Goal: Navigation & Orientation: Understand site structure

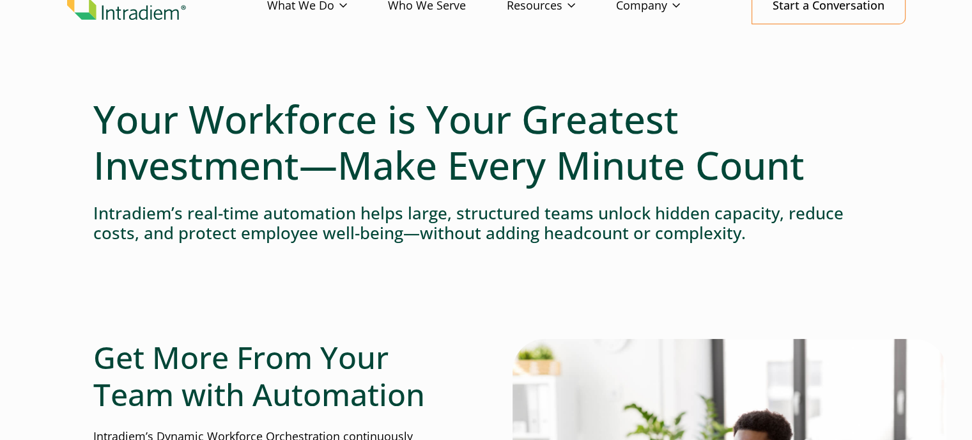
scroll to position [73, 0]
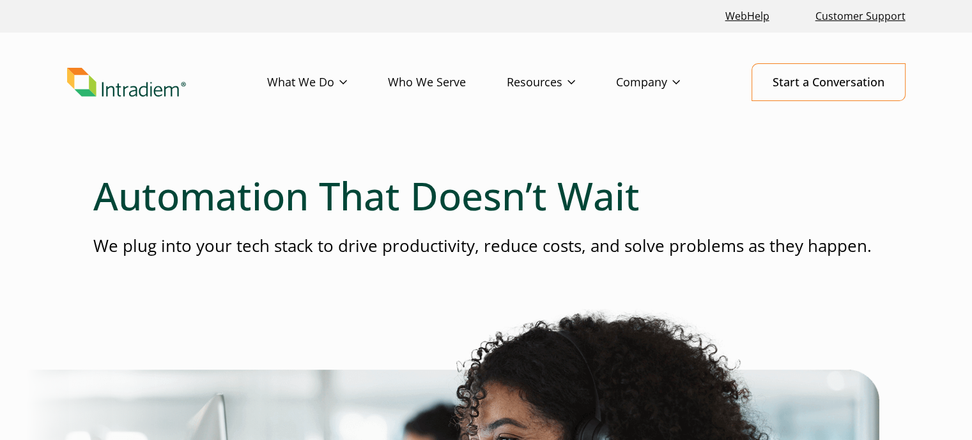
click at [437, 83] on link "Who We Serve" at bounding box center [447, 82] width 119 height 37
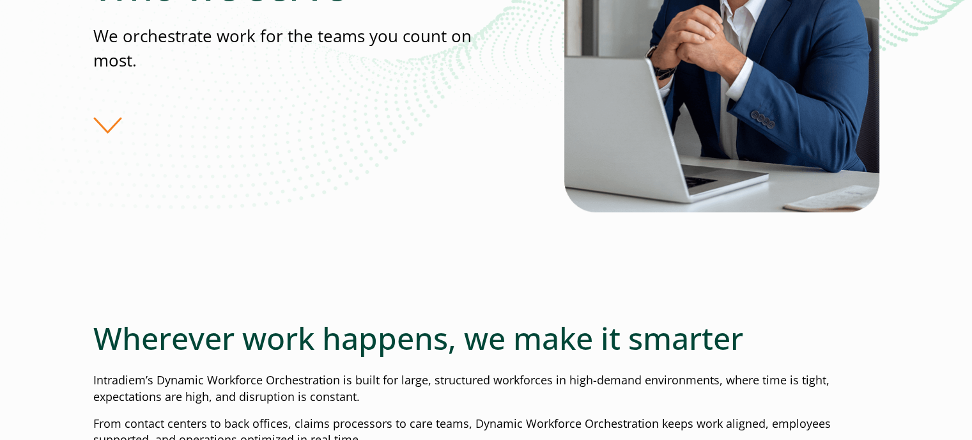
click at [106, 126] on div "Who we serve We orchestrate work for the teams you count on most." at bounding box center [328, 48] width 471 height 171
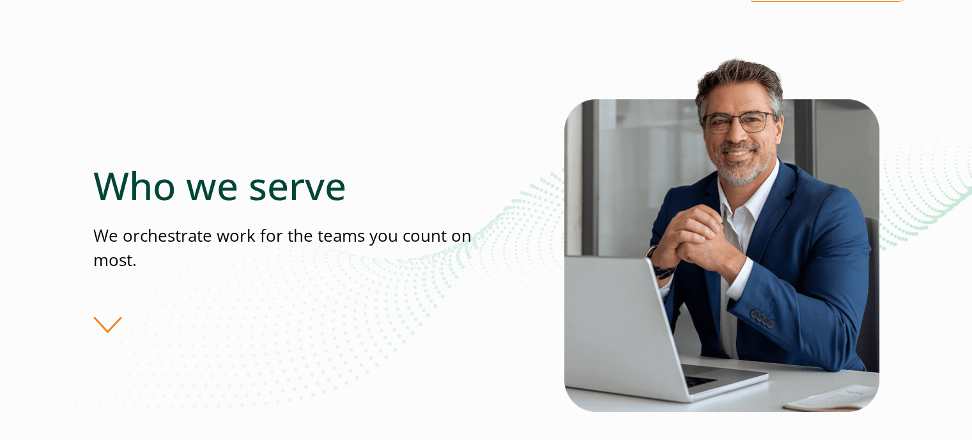
scroll to position [98, 0]
click at [110, 324] on div "Who we serve We orchestrate work for the teams you count on most." at bounding box center [328, 248] width 471 height 171
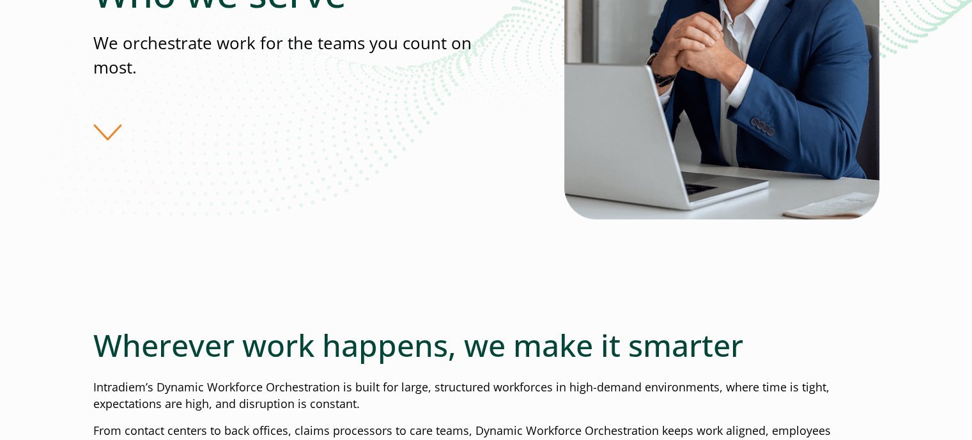
scroll to position [0, 0]
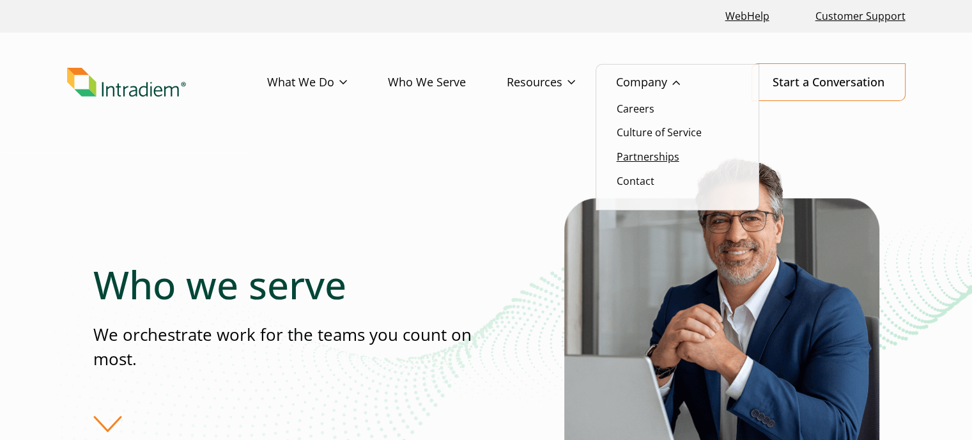
click at [646, 155] on link "Partnerships" at bounding box center [648, 157] width 63 height 14
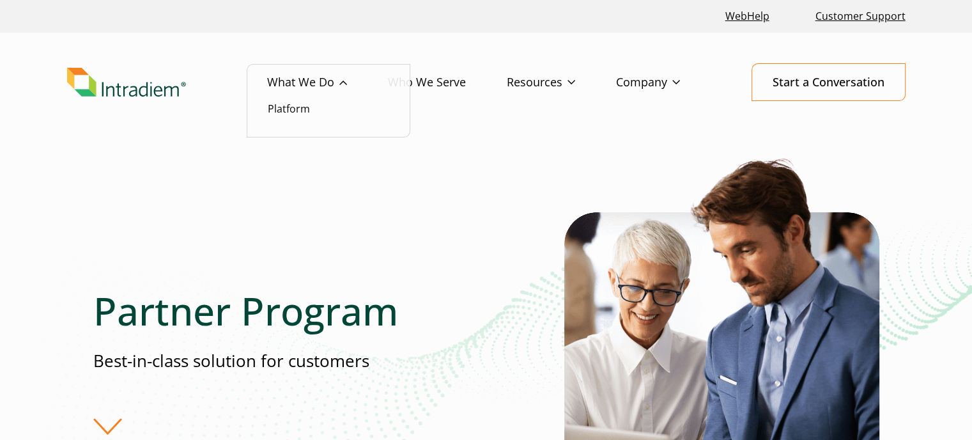
click at [312, 76] on link "What We Do" at bounding box center [327, 82] width 121 height 37
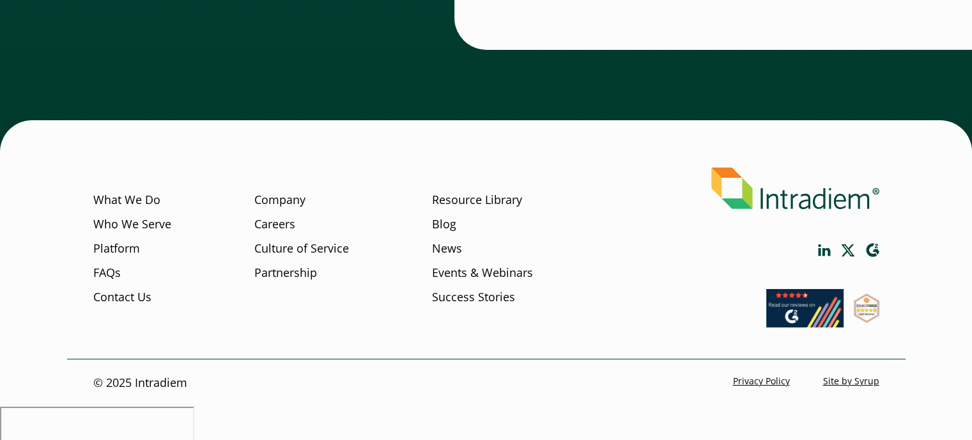
scroll to position [4351, 0]
